Goal: Find specific page/section: Find specific page/section

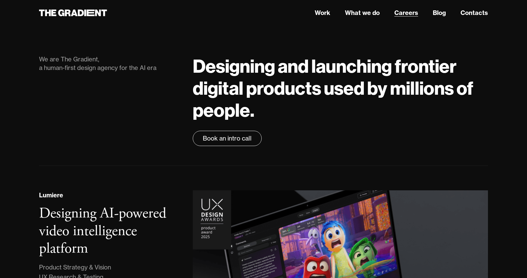
click at [407, 13] on link "Careers" at bounding box center [407, 12] width 24 height 9
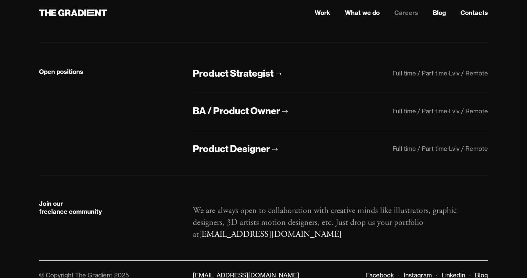
scroll to position [116, 0]
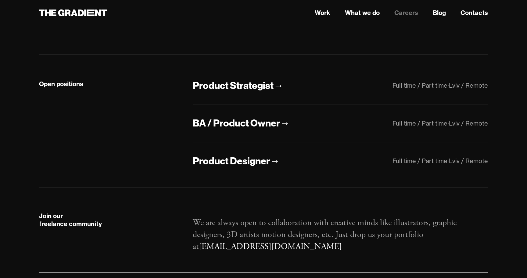
click at [303, 84] on div "Product Strategist → Full time / Part time · Lviv / Remote" at bounding box center [340, 92] width 295 height 26
click at [262, 87] on div "Product Strategist" at bounding box center [233, 85] width 81 height 13
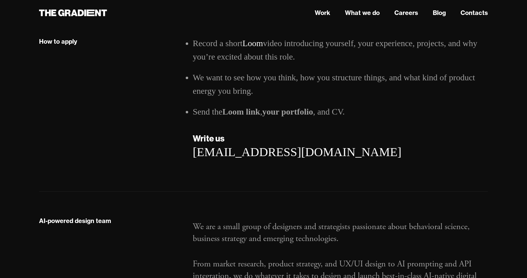
scroll to position [1232, 0]
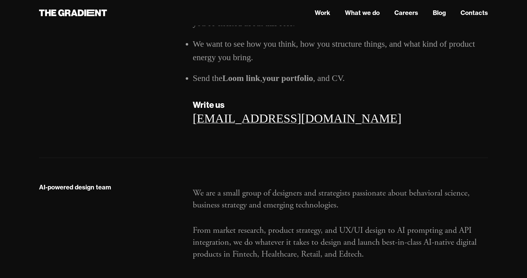
click at [251, 111] on link "[EMAIL_ADDRESS][DOMAIN_NAME]" at bounding box center [297, 118] width 209 height 14
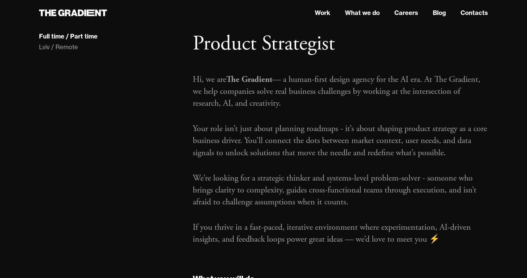
scroll to position [30, 0]
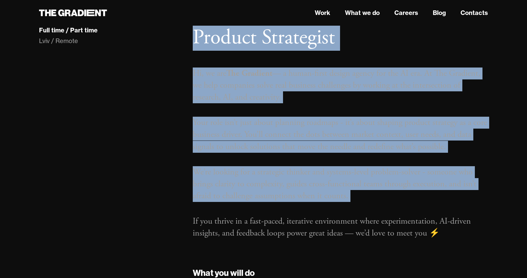
drag, startPoint x: 193, startPoint y: 35, endPoint x: 313, endPoint y: 208, distance: 210.4
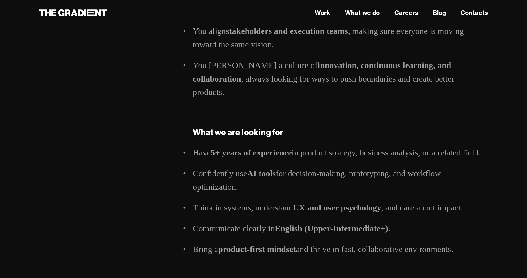
scroll to position [920, 0]
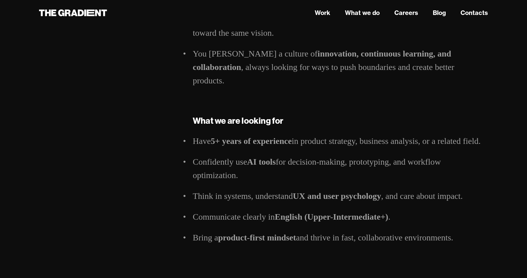
drag, startPoint x: 196, startPoint y: 34, endPoint x: 322, endPoint y: 255, distance: 254.5
copy div "Loremip Dolorsitam Co, ad eli Sed Doeiusmo — t incid-utlab etdolo magnaa eni ad…"
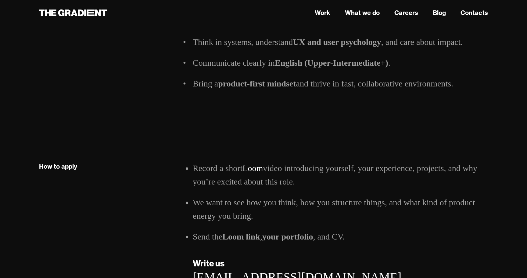
scroll to position [1074, 0]
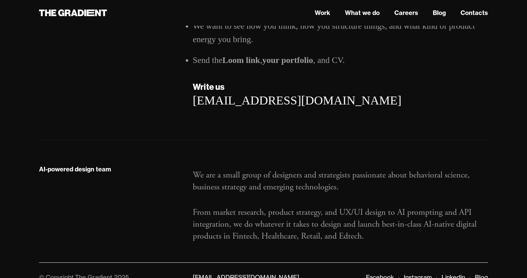
scroll to position [1250, 0]
